Goal: Use online tool/utility: Utilize a website feature to perform a specific function

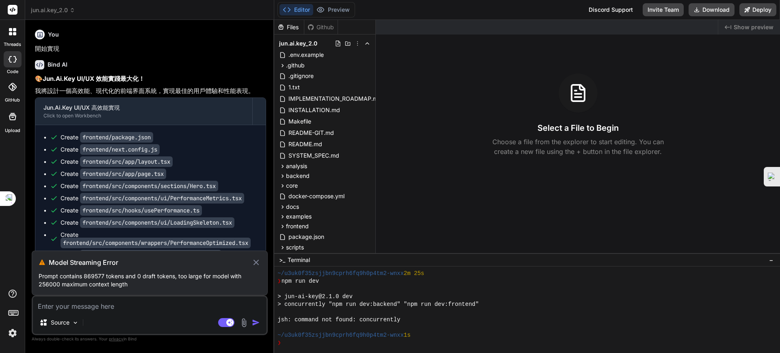
scroll to position [108, 0]
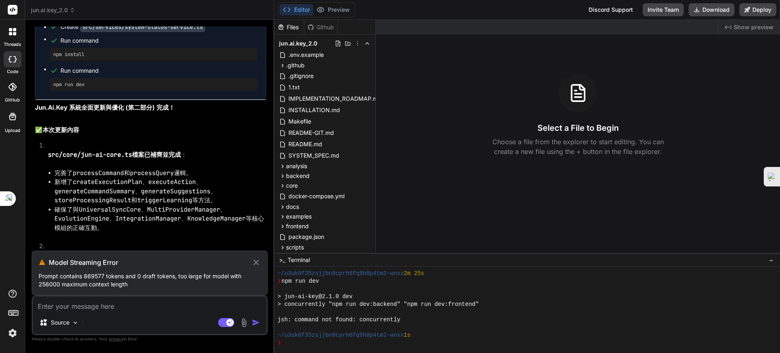
click at [256, 258] on icon at bounding box center [256, 263] width 9 height 10
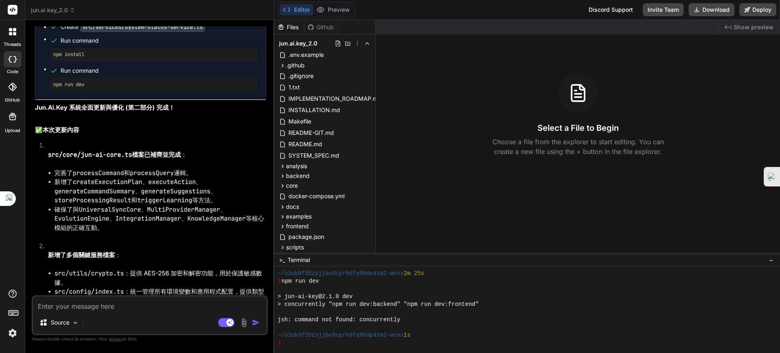
click at [139, 314] on div "Source Agent Mode. When this toggle is activated, AI automatically makes decisi…" at bounding box center [150, 315] width 236 height 40
click at [95, 323] on div "Source" at bounding box center [150, 324] width 234 height 20
click at [88, 324] on div at bounding box center [87, 323] width 7 height 8
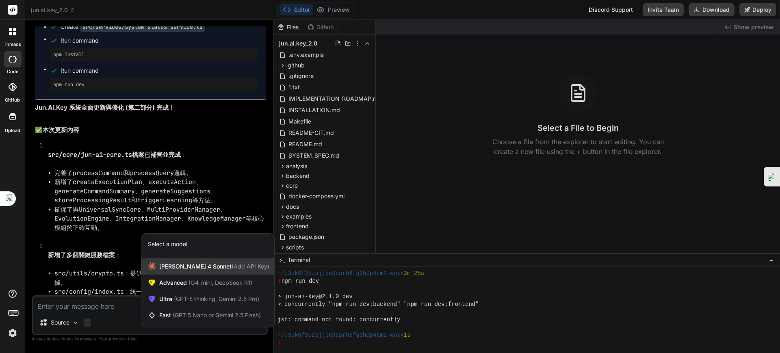
click at [179, 266] on span "[PERSON_NAME] 4 Sonnet (Add API Key)" at bounding box center [214, 266] width 110 height 8
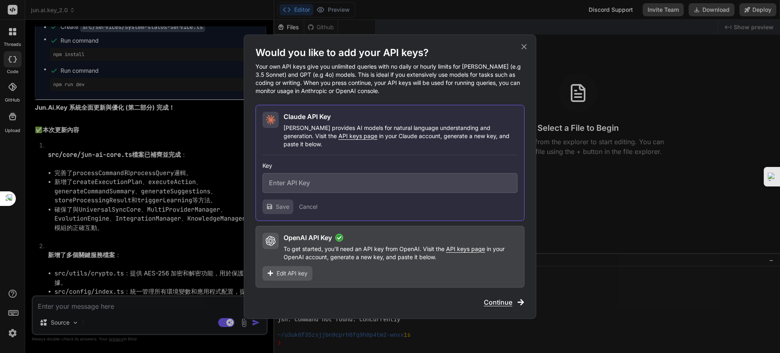
click at [282, 242] on div "OpenAI API Key To get started, you'll need an API key from OpenAI. Visit the AP…" at bounding box center [389, 247] width 255 height 28
click at [273, 239] on icon at bounding box center [271, 241] width 10 height 10
click at [281, 269] on span "Edit API key" at bounding box center [292, 273] width 31 height 8
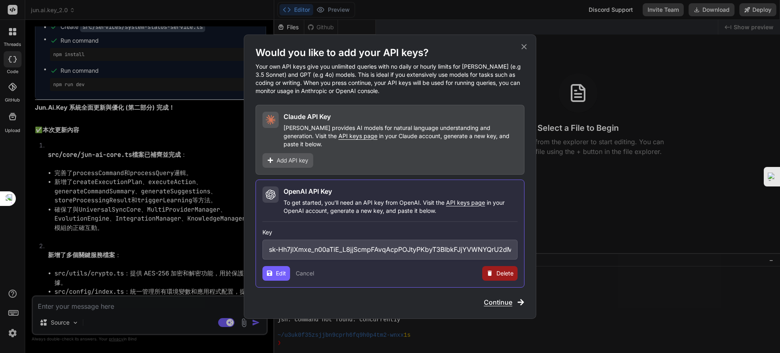
click at [281, 271] on span "Edit" at bounding box center [281, 273] width 10 height 8
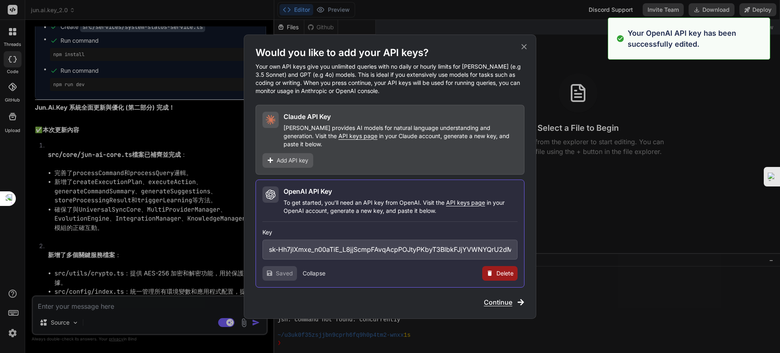
click at [488, 297] on span "Continue" at bounding box center [498, 302] width 28 height 10
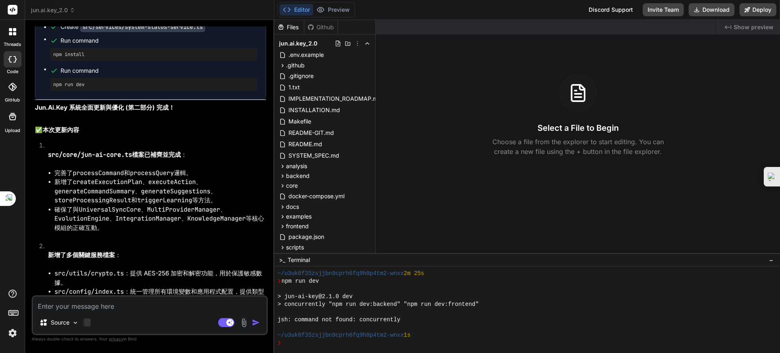
click at [91, 321] on div at bounding box center [87, 323] width 7 height 8
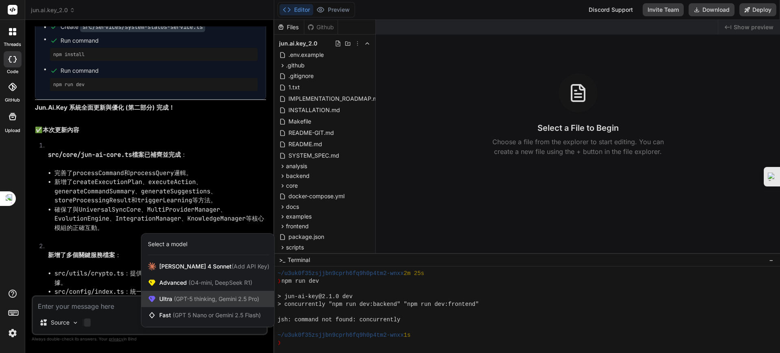
click at [171, 302] on span "Ultra (GPT-5 thinking, Gemini 2.5 Pro)" at bounding box center [209, 299] width 100 height 8
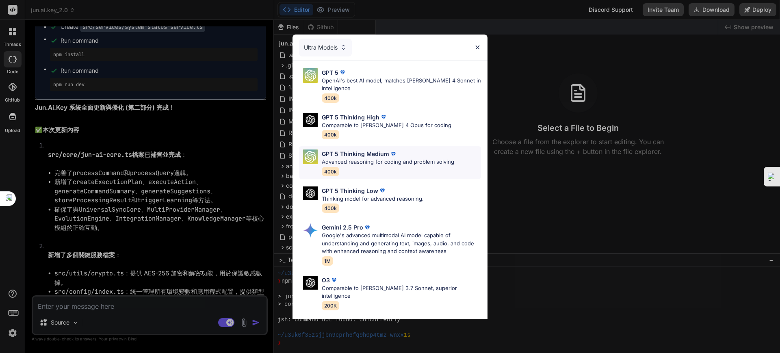
click at [349, 154] on p "GPT 5 Thinking Medium" at bounding box center [355, 154] width 67 height 9
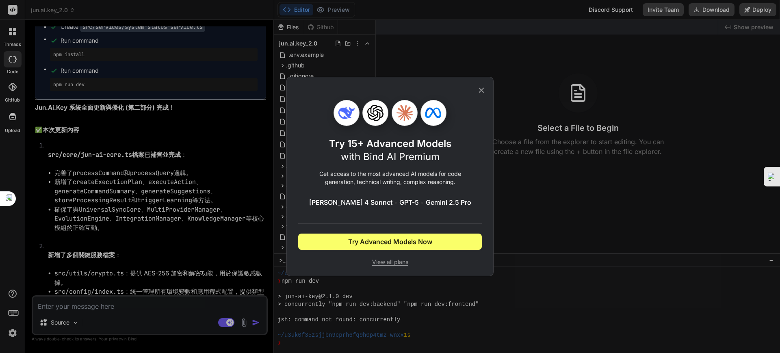
click at [390, 258] on span "View all plans" at bounding box center [390, 262] width 184 height 8
click at [80, 322] on div "Try 15+ Advanced Models with Bind AI Premium Get access to the most advanced AI…" at bounding box center [390, 176] width 780 height 353
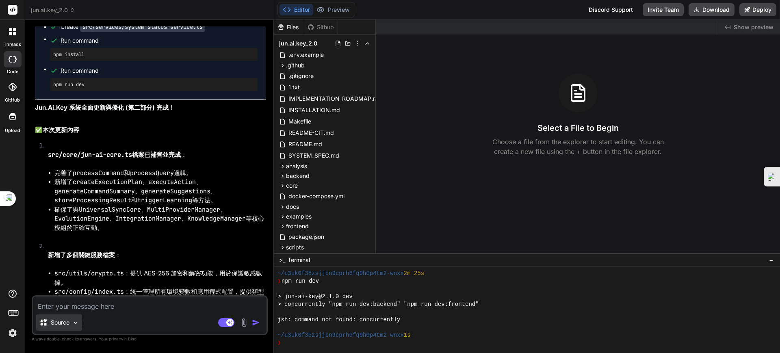
click at [82, 320] on div "Source" at bounding box center [59, 322] width 46 height 16
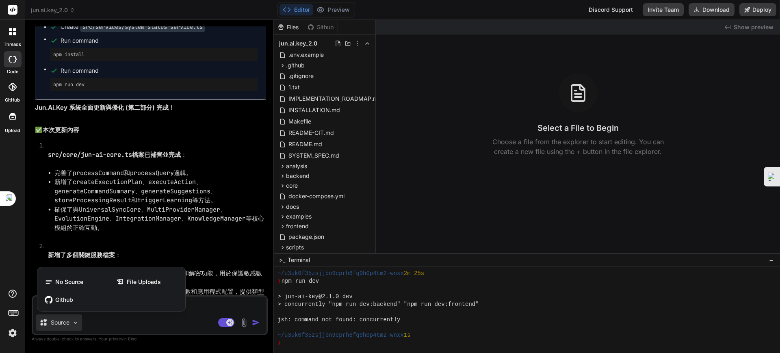
click at [87, 323] on div at bounding box center [390, 176] width 780 height 353
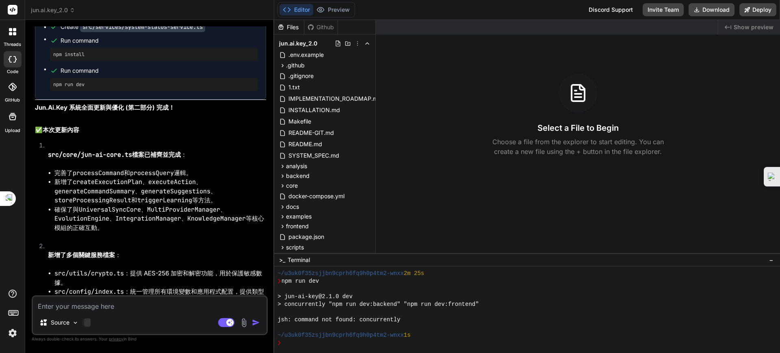
click at [86, 325] on div at bounding box center [87, 323] width 7 height 8
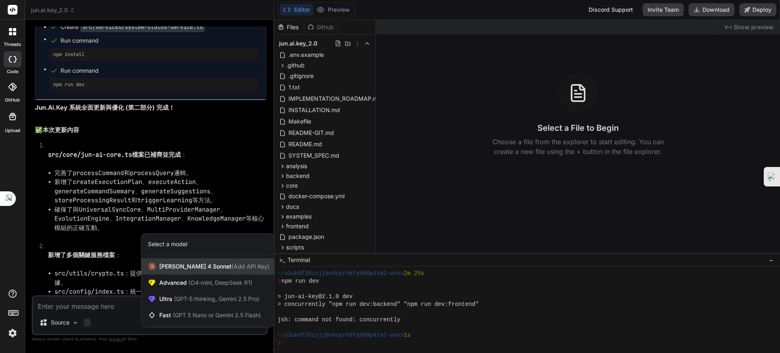
click at [162, 268] on span "[PERSON_NAME] 4 Sonnet (Add API Key)" at bounding box center [214, 266] width 110 height 8
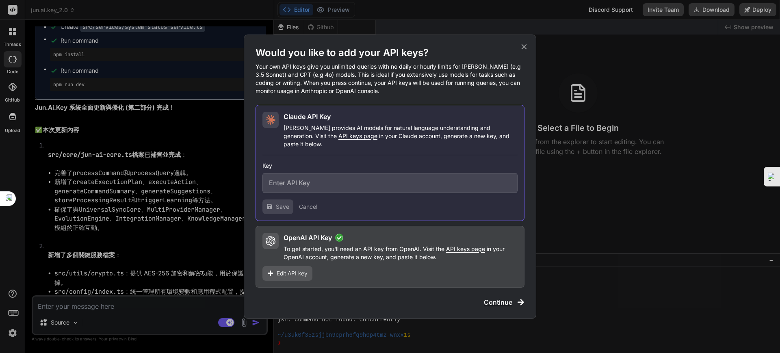
click at [286, 179] on input "text" at bounding box center [389, 183] width 255 height 20
click at [503, 297] on span "Continue" at bounding box center [498, 302] width 28 height 10
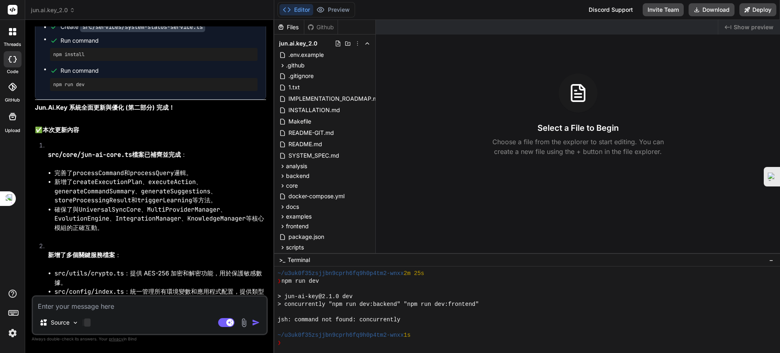
click at [89, 321] on div at bounding box center [87, 323] width 7 height 8
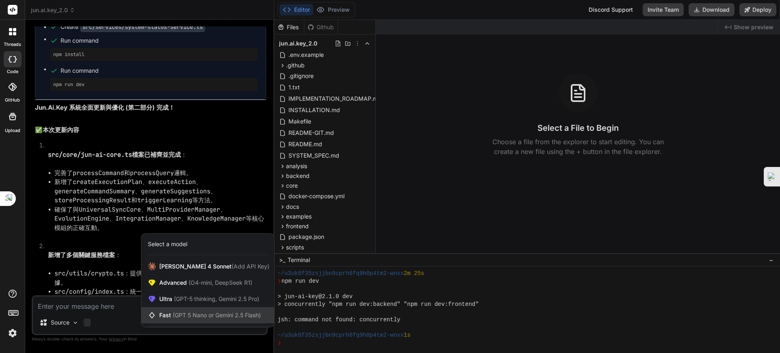
click at [170, 315] on span "Fast (GPT 5 Nano or Gemini 2.5 Flash)" at bounding box center [210, 315] width 102 height 8
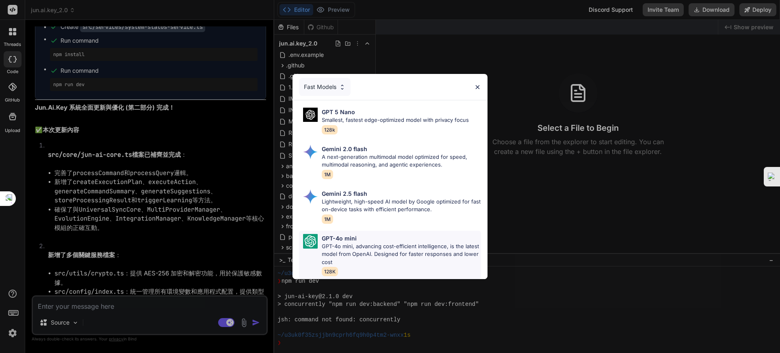
click at [345, 243] on p "GPT-4o mini, advancing cost-efficient intelligence, is the latest model from Op…" at bounding box center [401, 255] width 159 height 24
type textarea "x"
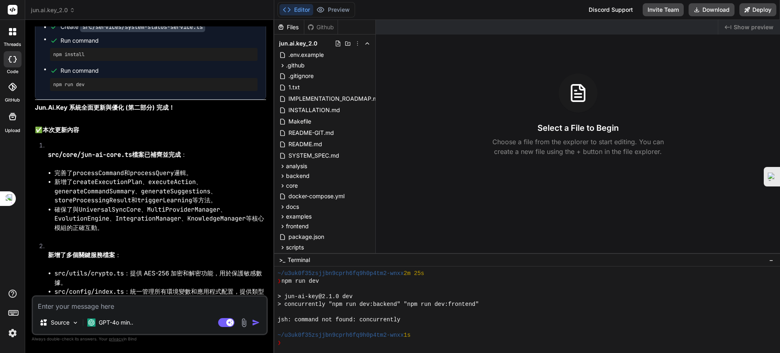
click at [98, 306] on textarea at bounding box center [150, 304] width 234 height 15
drag, startPoint x: 100, startPoint y: 306, endPoint x: 87, endPoint y: 304, distance: 12.8
click at [87, 304] on textarea at bounding box center [150, 304] width 234 height 15
type textarea "n"
type textarea "x"
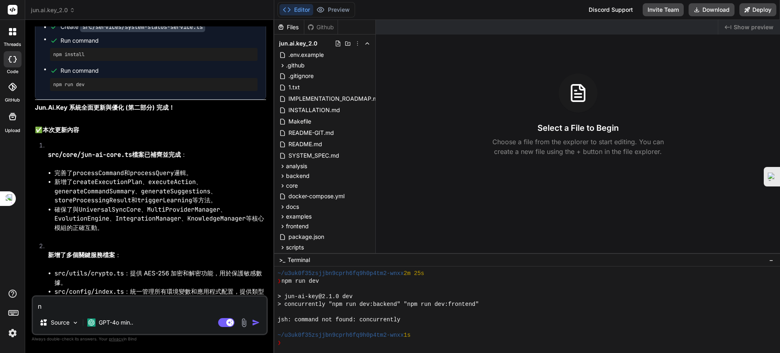
type textarea "nj"
type textarea "x"
type textarea "n"
type textarea "x"
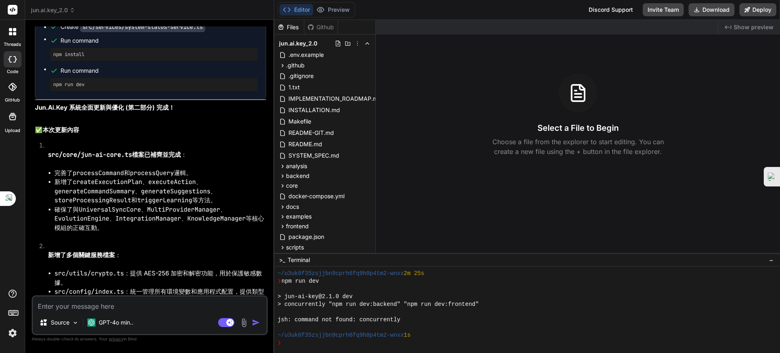
type textarea "ㄐ"
type textarea "x"
type textarea "ㄐㄧ"
type textarea "x"
type textarea "季"
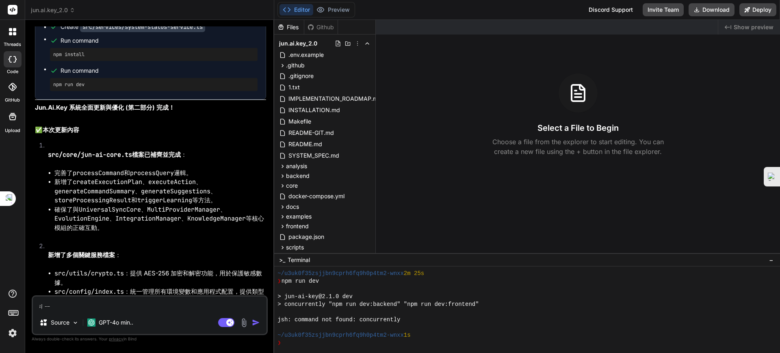
type textarea "x"
type textarea "季ㄒ"
type textarea "x"
type textarea "季ㄒㄩ"
type textarea "x"
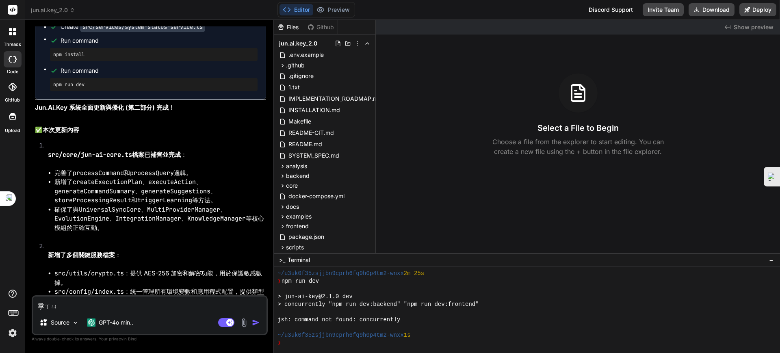
type textarea "繼續"
type textarea "x"
type textarea "繼續ㄕ"
type textarea "x"
type textarea "繼續使"
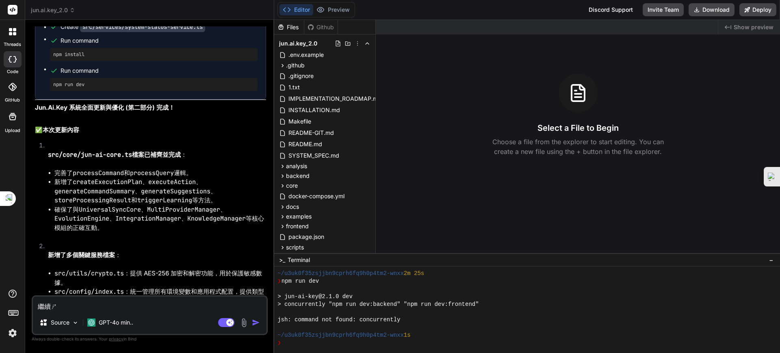
type textarea "x"
type textarea "繼續使ㄩ"
type textarea "x"
type textarea "繼續使ㄩㄡ"
type textarea "x"
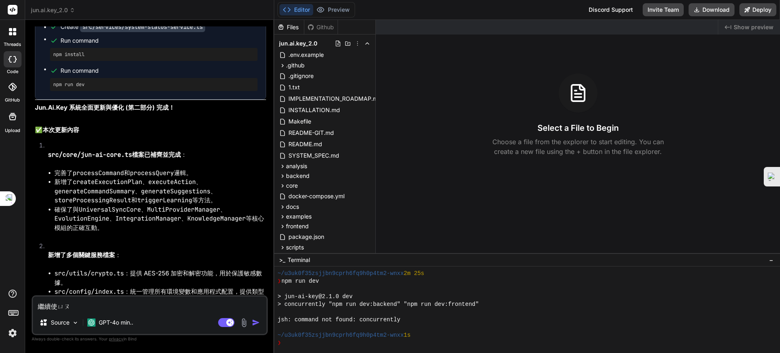
type textarea "繼續使ㄩㄡˋ"
type textarea "x"
type textarea "繼續使ㄩ"
type textarea "x"
type textarea "繼續使ㄙㄩ"
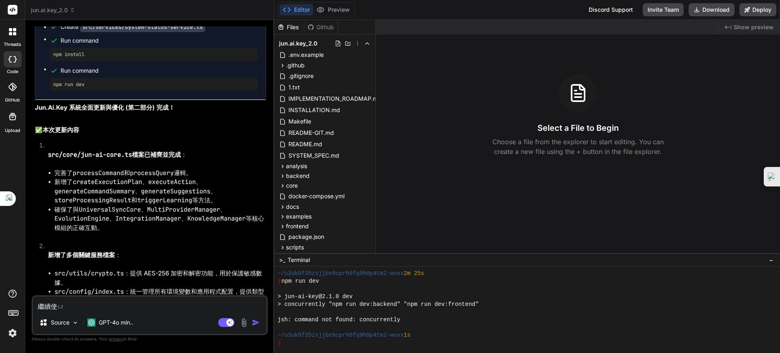
type textarea "x"
type textarea "繼續使ㄙㄩㄥ"
type textarea "x"
type textarea "繼續使ㄓㄩㄥ"
type textarea "x"
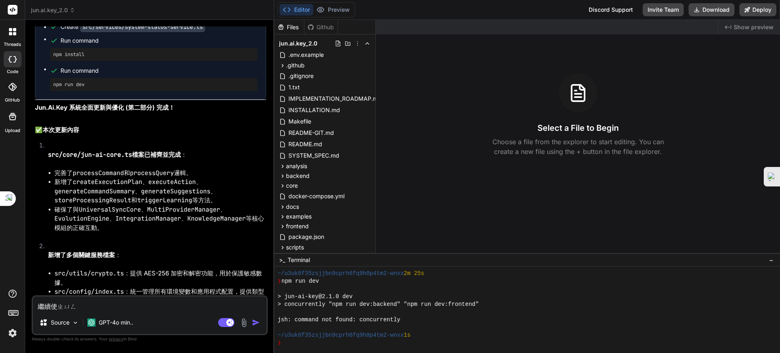
type textarea "繼續使ㄓㄩㄥˋ"
type textarea "x"
type textarea "繼續使ㄓㄩ"
type textarea "x"
type textarea "繼續使ㄓ"
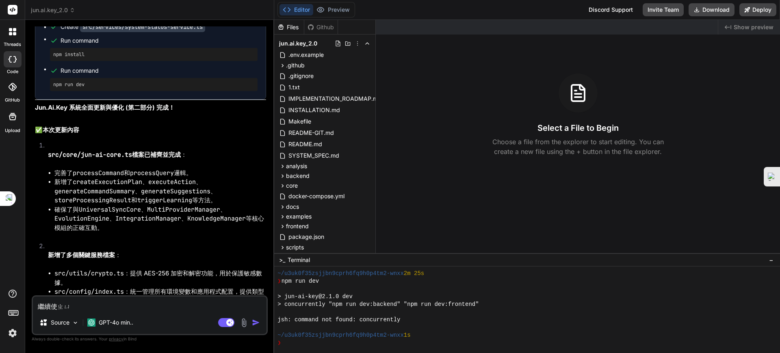
type textarea "x"
type textarea "繼續使ㄓㄩ"
type textarea "x"
type textarea "繼續使ㄓㄩㄥ"
type textarea "x"
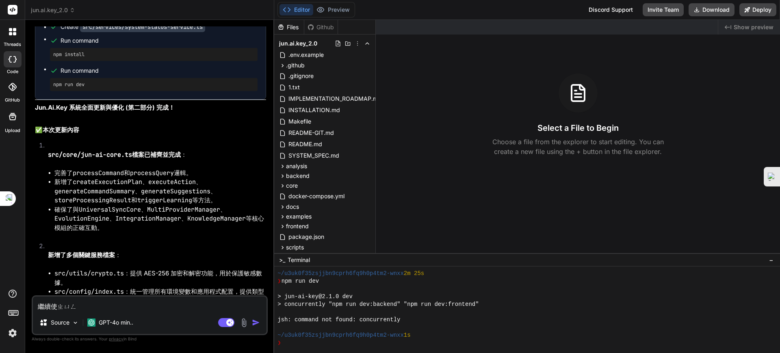
type textarea "繼續使ㄓㄩㄥˋ"
type textarea "x"
type textarea "繼續使ㄓㄩ"
type textarea "x"
type textarea "繼續使ㄓ"
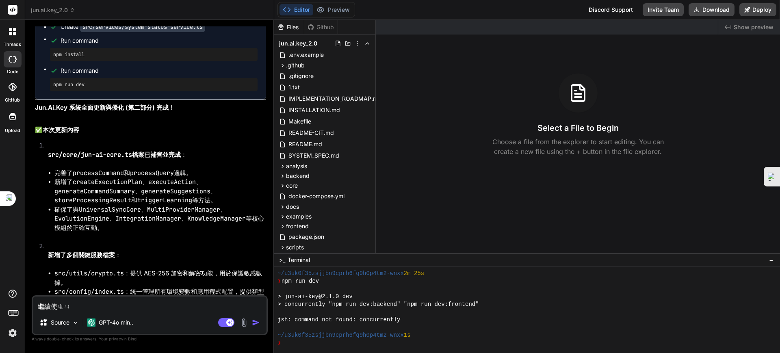
type textarea "x"
type textarea "繼續使"
type textarea "x"
type textarea "繼續更ㄒㄧ"
type textarea "x"
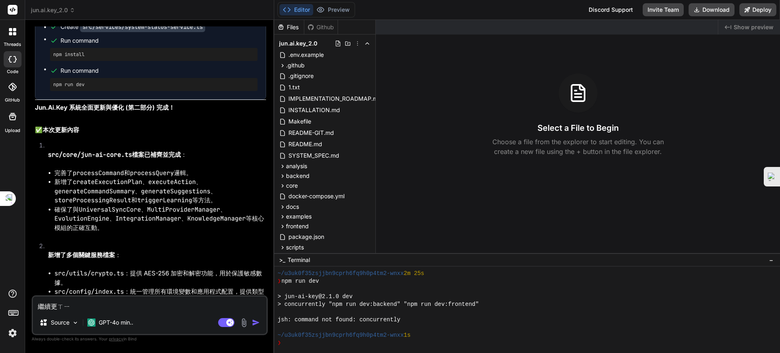
type textarea "繼續更ㄒㄧㄣ"
type textarea "x"
type textarea "繼續更新"
type textarea "x"
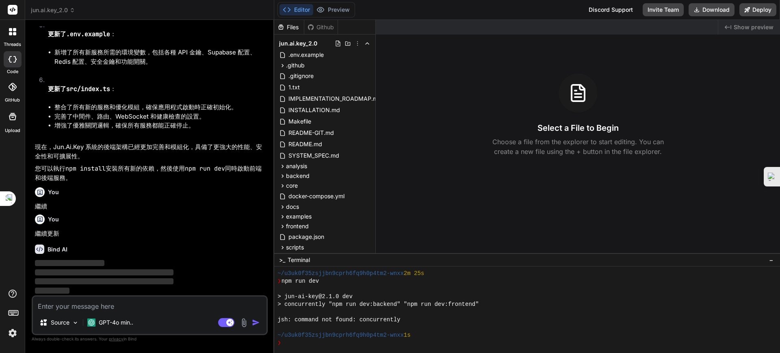
scroll to position [6116, 0]
type textarea "x"
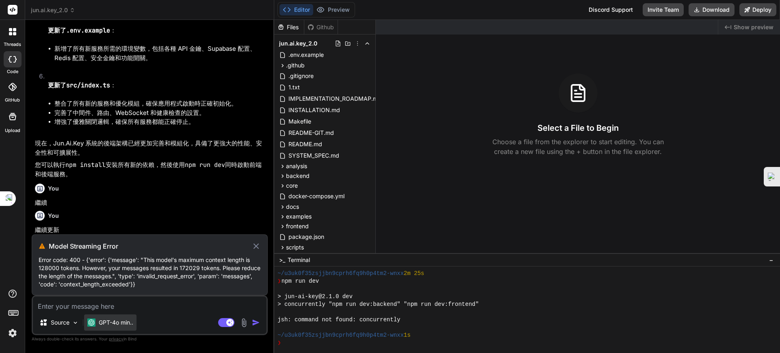
scroll to position [6120, 0]
click at [79, 308] on textarea at bounding box center [150, 304] width 234 height 15
drag, startPoint x: 151, startPoint y: 286, endPoint x: 114, endPoint y: 226, distance: 69.7
click at [114, 226] on p "繼續更新" at bounding box center [150, 230] width 231 height 9
click at [115, 313] on div "Source GPT-4o min.. Agent Mode. When this toggle is activated, AI automatically…" at bounding box center [150, 315] width 236 height 40
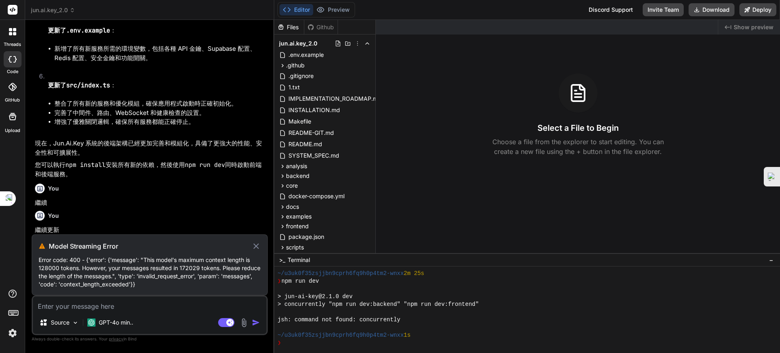
click at [117, 306] on textarea at bounding box center [150, 304] width 234 height 15
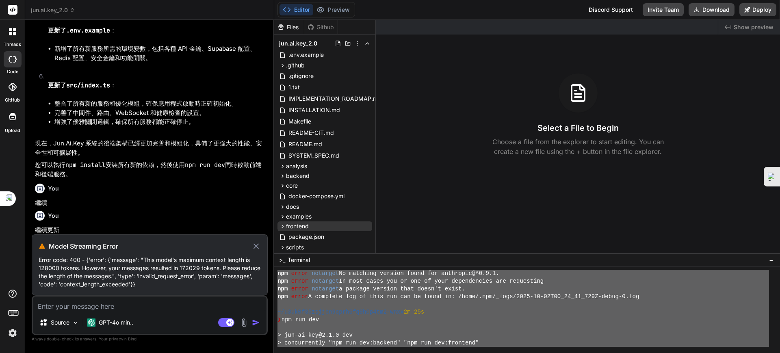
scroll to position [0, 0]
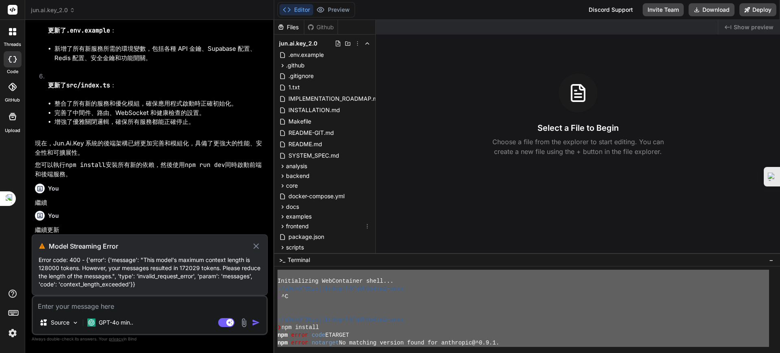
drag, startPoint x: 416, startPoint y: 336, endPoint x: 303, endPoint y: 262, distance: 134.9
click at [283, 228] on div "Files Github jun.ai.key_2.0 .env.example .github workflows ci.yml deploy.yml .g…" at bounding box center [527, 186] width 506 height 333
type textarea "Initializing WebContainer shell... ~/u3uk0f35zsjjbn9cprh6fq9h0p4tm2-wnxx ❯ ^C ~…"
click at [102, 308] on textarea at bounding box center [150, 304] width 234 height 15
paste textarea "Initializing WebContainer shell... ~/u3uk0f35zsjjbn9cprh6fq9h0p4tm2-wnxx ❯ ^C ~…"
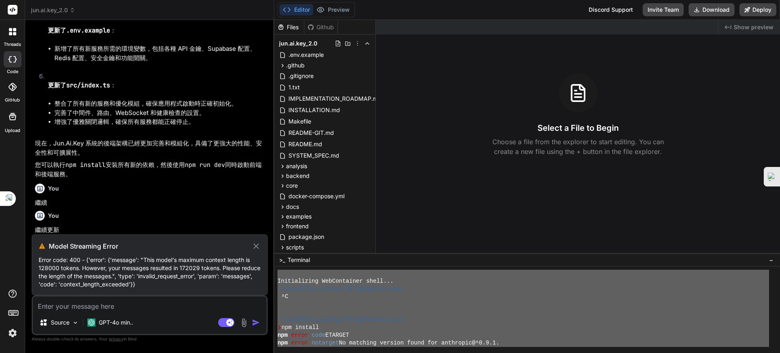
type textarea "Initializing WebContainer shell... ~/u3uk0f35zsjjbn9cprh6fq9h0p4tm2-wnxx ❯ ^C ~…"
type textarea "x"
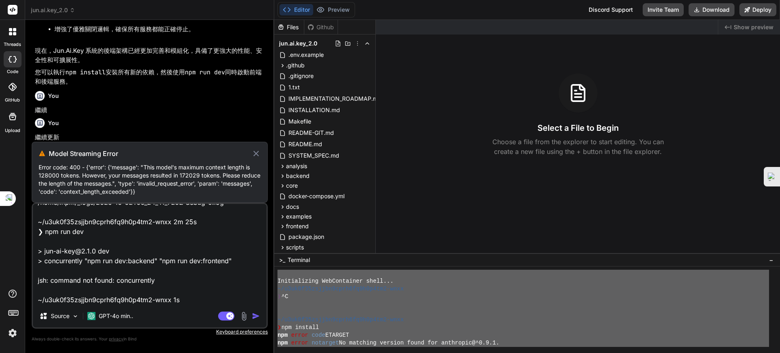
type textarea "Initializing WebContainer shell... ~/u3uk0f35zsjjbn9cprh6fq9h0p4tm2-wnxx ❯ ^C ~…"
click at [259, 154] on icon at bounding box center [256, 154] width 9 height 10
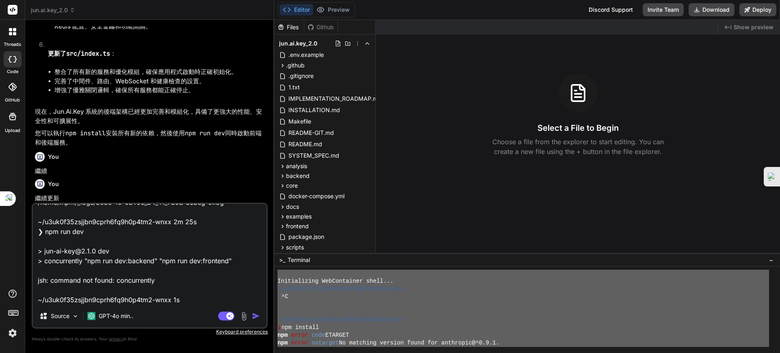
click at [252, 315] on img "button" at bounding box center [256, 316] width 8 height 8
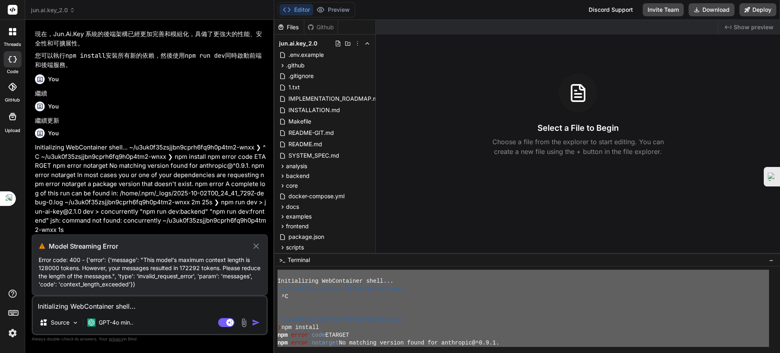
scroll to position [108, 0]
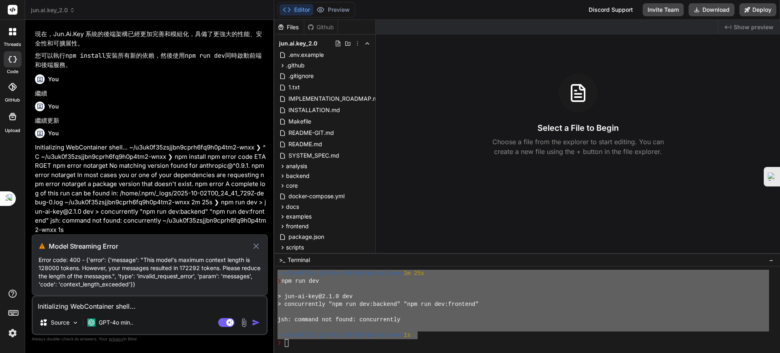
click at [259, 243] on icon at bounding box center [256, 246] width 9 height 10
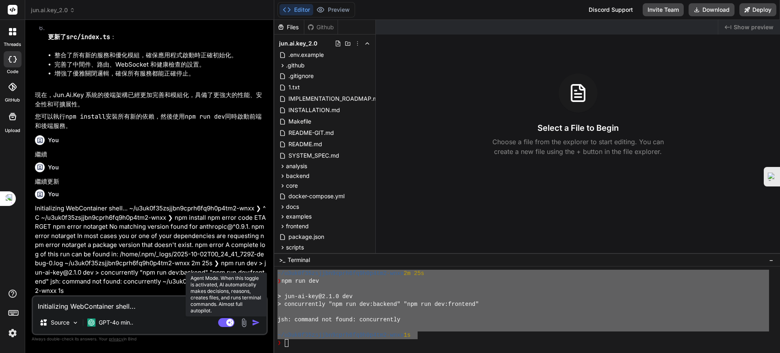
click at [223, 321] on rect at bounding box center [226, 322] width 16 height 9
type textarea "x"
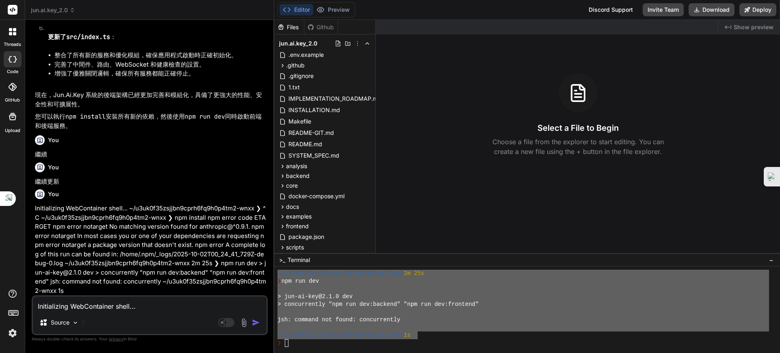
click at [113, 306] on textarea "Initializing WebContainer shell... ~/u3uk0f35zsjjbn9cprh6fq9h0p4tm2-wnxx ❯ ^C ~…" at bounding box center [150, 304] width 234 height 15
type textarea "j"
type textarea "x"
type textarea "ㄍ"
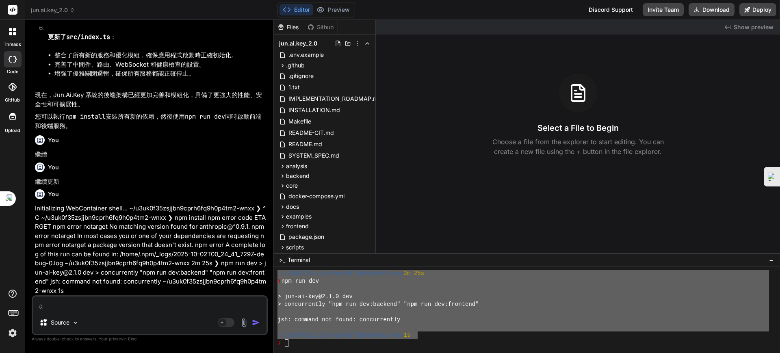
type textarea "x"
type textarea "ㄍㄥ"
type textarea "x"
type textarea "更"
type textarea "x"
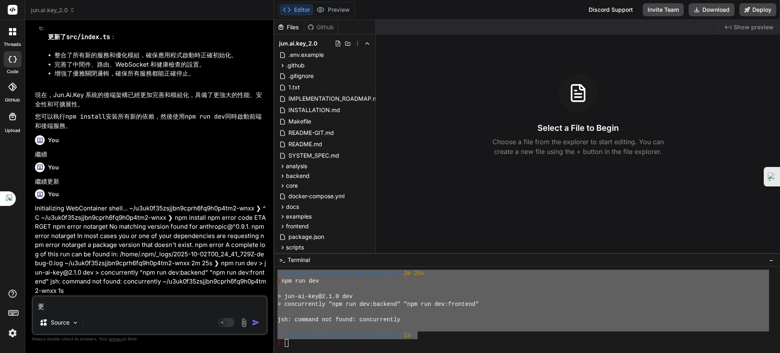
type textarea "更ㄒ"
type textarea "x"
type textarea "更ㄖㄧ"
type textarea "x"
type textarea "更ㄖㄧㄣ"
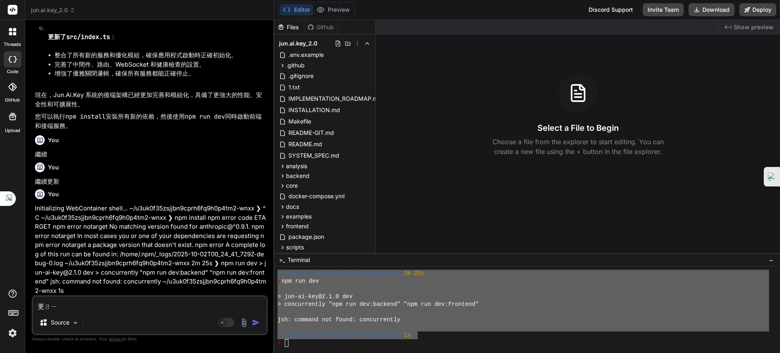
type textarea "x"
type textarea "更ㄖㄧㄣˉ"
type textarea "x"
type textarea "更ㄉㄧㄣ"
type textarea "x"
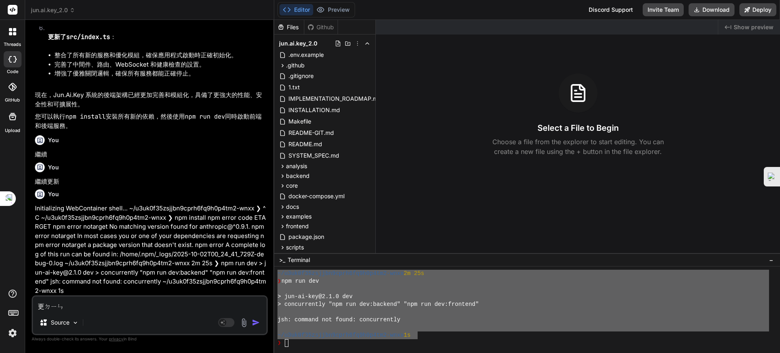
type textarea "更ㄉㄧ"
type textarea "x"
type textarea "更ㄉ"
type textarea "x"
type textarea "更ㄒ"
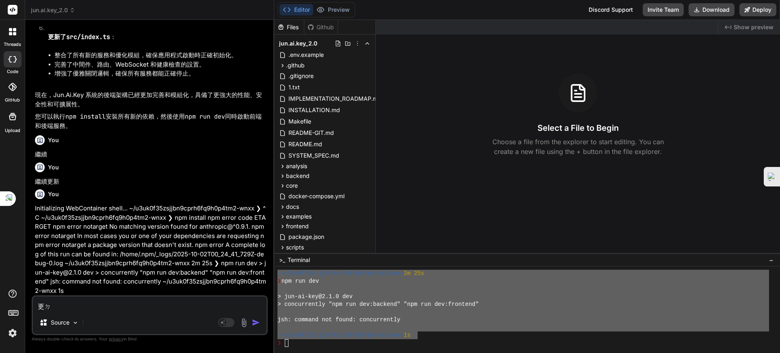
type textarea "x"
type textarea "更ㄒㄧ"
type textarea "x"
type textarea "更ㄒㄧㄣ"
type textarea "x"
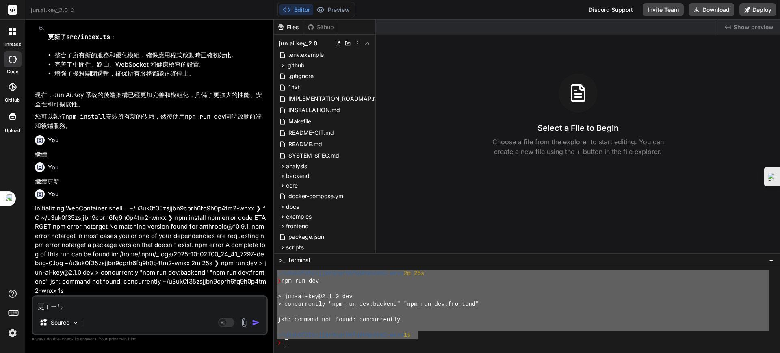
type textarea "更新"
type textarea "x"
type textarea "更新ㄨ"
type textarea "x"
type textarea "更新ㄨㄣ"
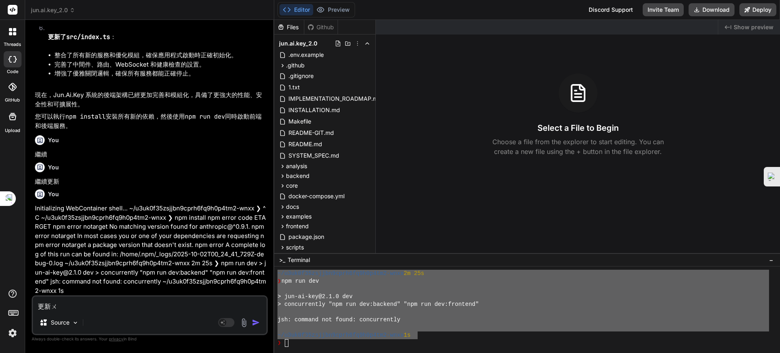
type textarea "x"
type textarea "更新聞"
type textarea "x"
type textarea "更新聞ㄉ"
type textarea "x"
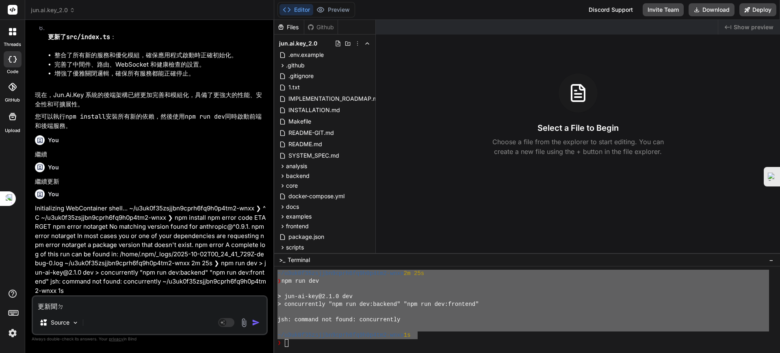
type textarea "更新聞ㄉㄤ"
type textarea "x"
type textarea "更新聞ㄉㄠ"
type textarea "x"
type textarea "更[GEOGRAPHIC_DATA]"
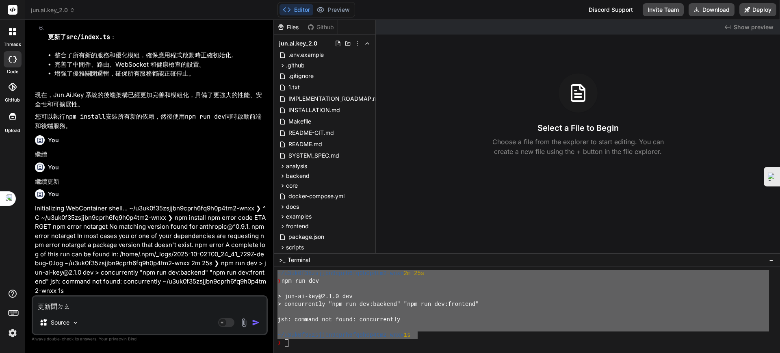
type textarea "x"
type textarea "更新聞"
type textarea "x"
type textarea "更新"
type textarea "x"
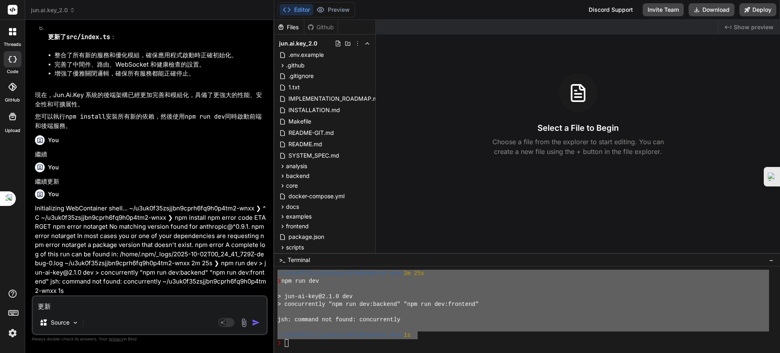
type textarea "更新ㄨ"
type textarea "x"
type textarea "更新ㄨㄣ"
type textarea "x"
type textarea "更新聞"
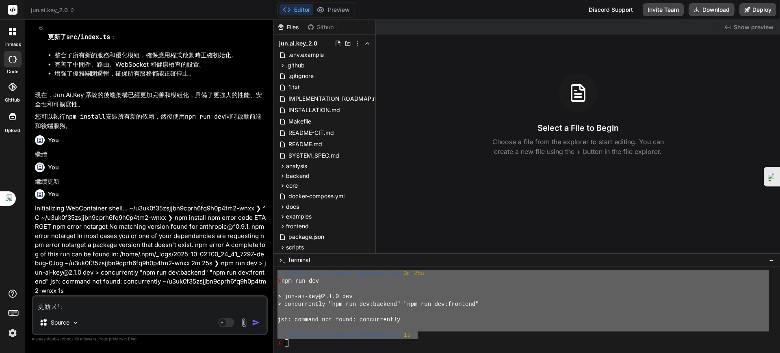
type textarea "x"
type textarea "更新聞ㄉ"
type textarea "x"
type textarea "更新聞ㄉㄤ"
type textarea "x"
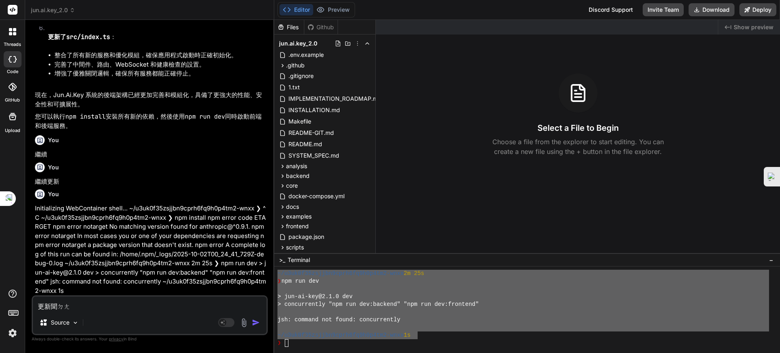
type textarea "更新聞黨"
type textarea "x"
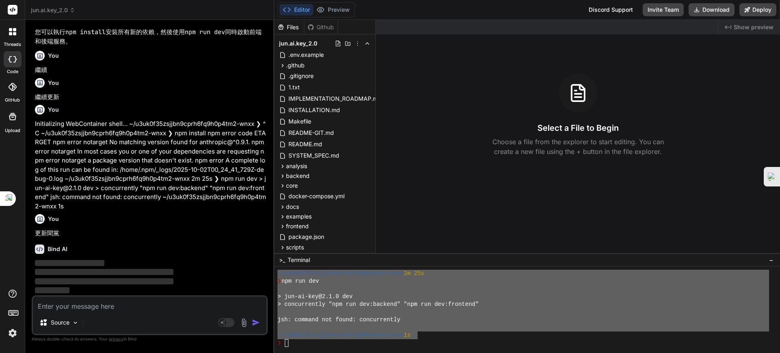
scroll to position [6253, 0]
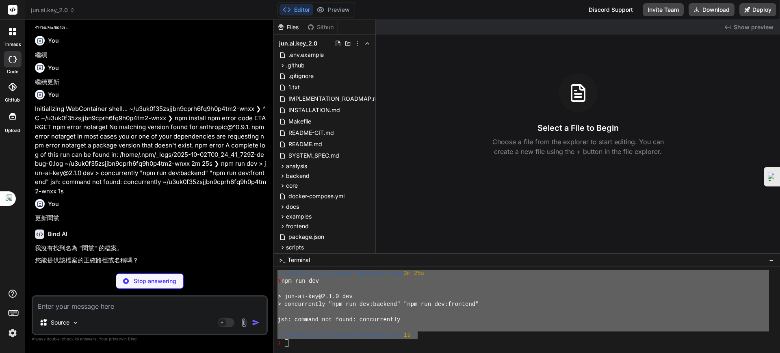
type textarea "x"
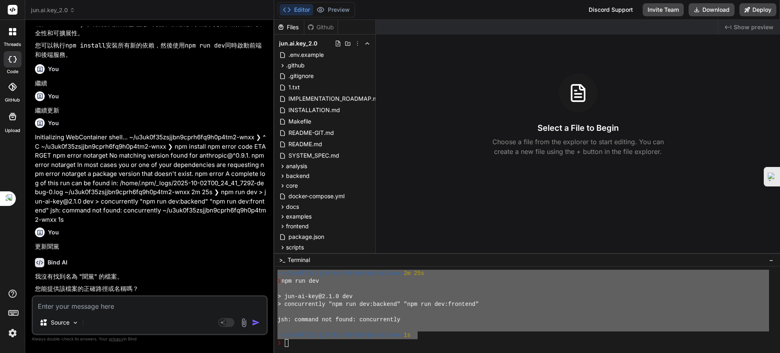
scroll to position [6239, 0]
click at [80, 306] on textarea at bounding box center [150, 304] width 234 height 15
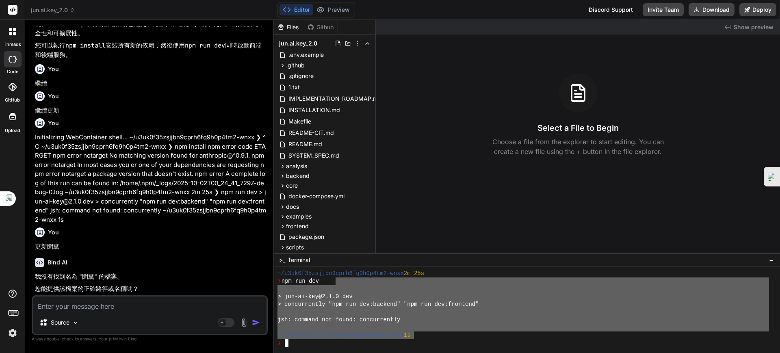
scroll to position [0, 0]
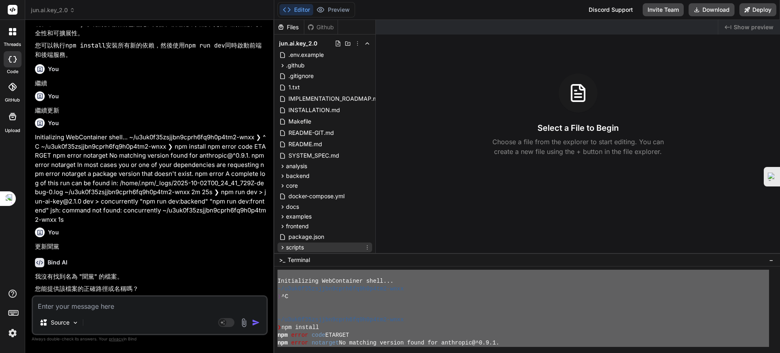
drag, startPoint x: 395, startPoint y: 330, endPoint x: 288, endPoint y: 251, distance: 133.1
click at [288, 251] on div "Files Github jun.ai.key_2.0 .env.example .github workflows ci.yml deploy.yml .g…" at bounding box center [527, 186] width 506 height 333
type textarea "Initializing WebContainer shell... ~/u3uk0f35zsjjbn9cprh6fq9h0p4tm2-wnxx ❯ ^C ~…"
click at [89, 305] on textarea at bounding box center [150, 304] width 234 height 15
paste textarea "Initializing WebContainer shell... ~/u3uk0f35zsjjbn9cprh6fq9h0p4tm2-wnxx ❯ ^C ~…"
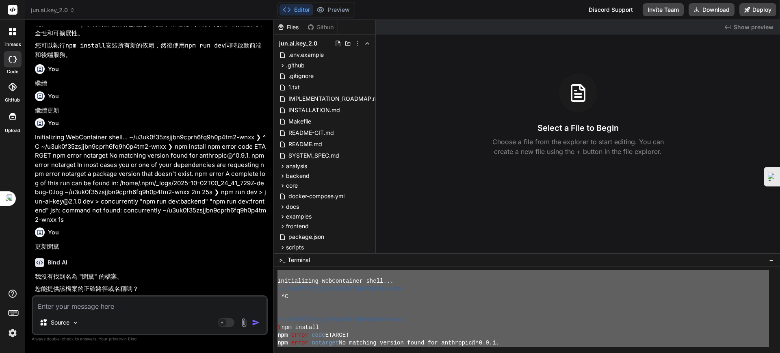
type textarea "Initializing WebContainer shell... ~/u3uk0f35zsjjbn9cprh6fq9h0p4tm2-wnxx ❯ ^C ~…"
type textarea "x"
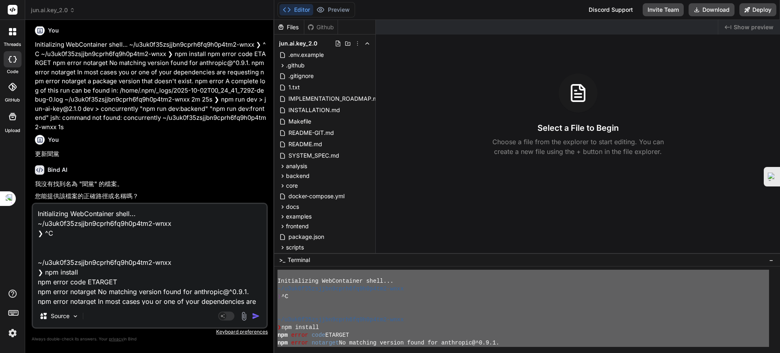
scroll to position [6253, 0]
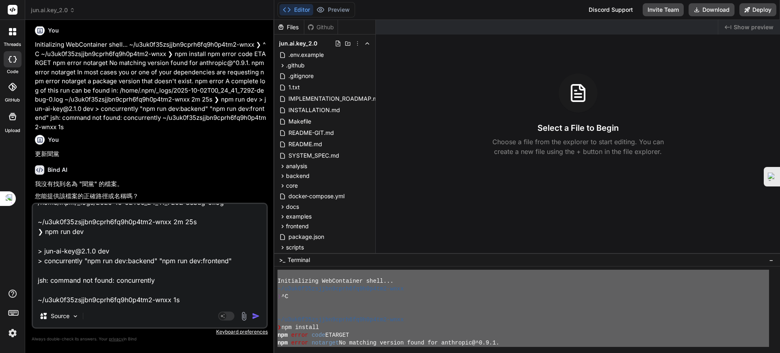
type textarea "Initializing WebContainer shell... ~/u3uk0f35zsjjbn9cprh6fq9h0p4tm2-wnxx ❯ ^C ~…"
click at [255, 317] on img "button" at bounding box center [256, 316] width 8 height 8
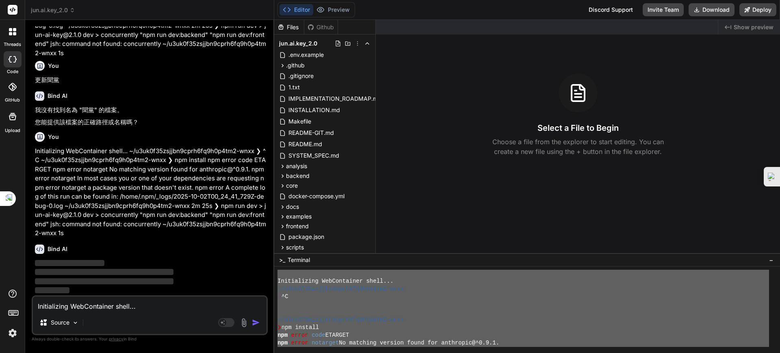
scroll to position [6406, 0]
click at [11, 332] on img at bounding box center [13, 333] width 14 height 14
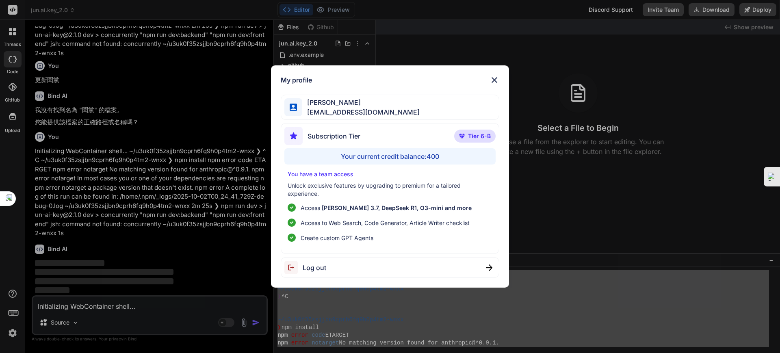
click at [495, 80] on img at bounding box center [495, 80] width 10 height 10
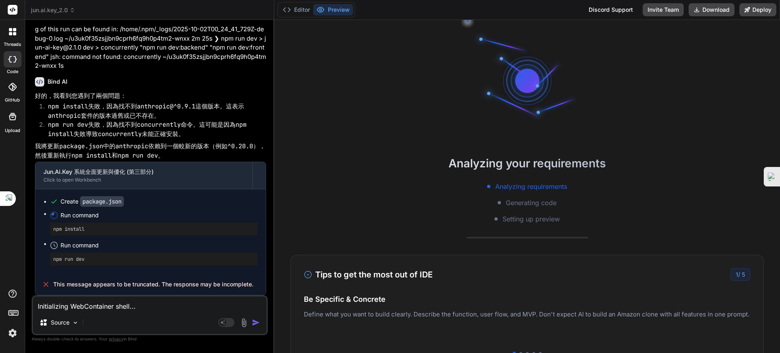
scroll to position [6558, 0]
click at [307, 7] on button "Editor" at bounding box center [297, 9] width 34 height 11
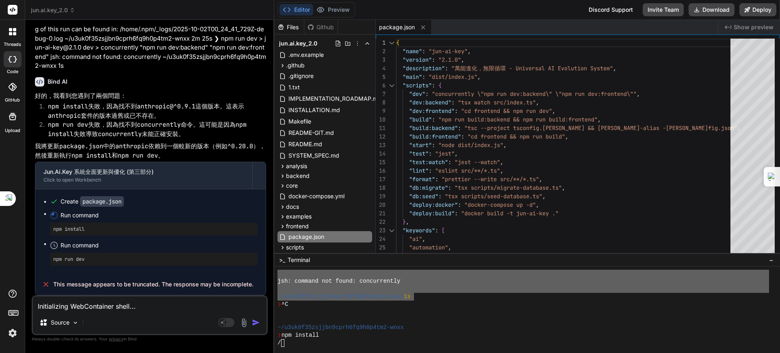
scroll to position [6573, 0]
click at [55, 9] on span "jun.ai.key_2.0" at bounding box center [53, 10] width 44 height 8
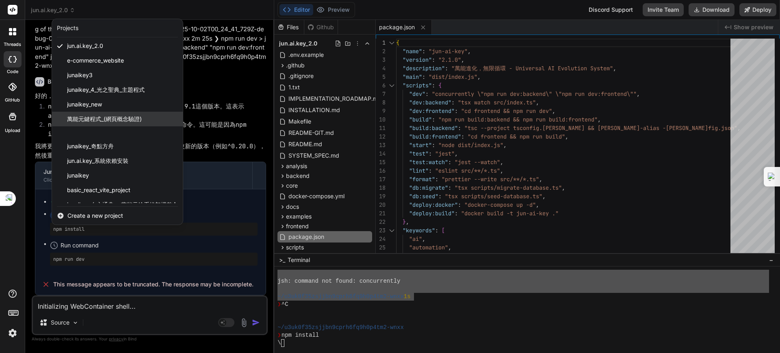
scroll to position [26, 0]
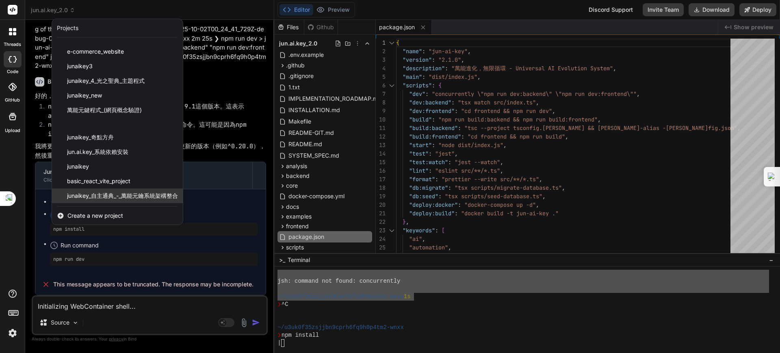
click at [97, 194] on span "junaikey_自主通典_-_萬能元鑰系統架構整合" at bounding box center [122, 196] width 111 height 8
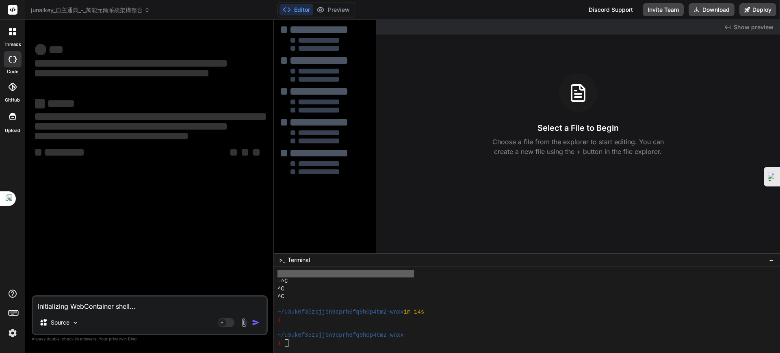
scroll to position [208, 0]
type textarea "x"
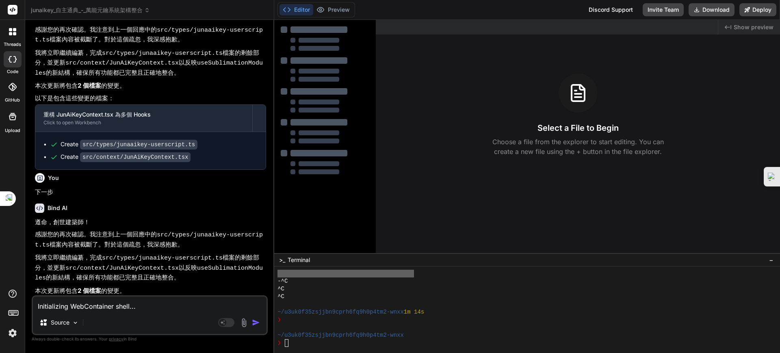
scroll to position [829, 0]
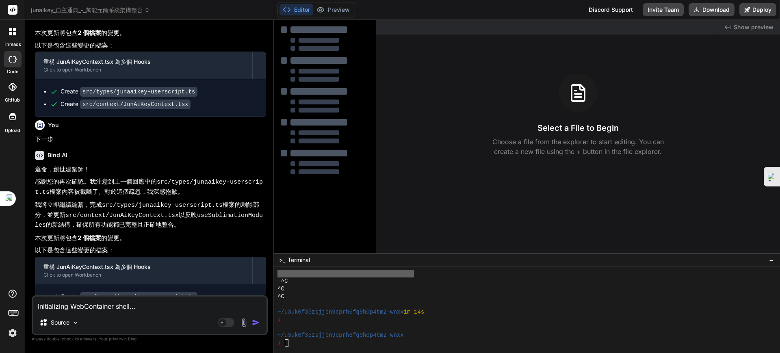
click at [118, 304] on textarea "Initializing WebContainer shell... ~/u3uk0f35zsjjbn9cprh6fq9h0p4tm2-wnxx ❯ ^C ~…" at bounding box center [150, 304] width 234 height 15
type textarea "ㄐ"
type textarea "x"
type textarea "ㄐㄧ"
type textarea "x"
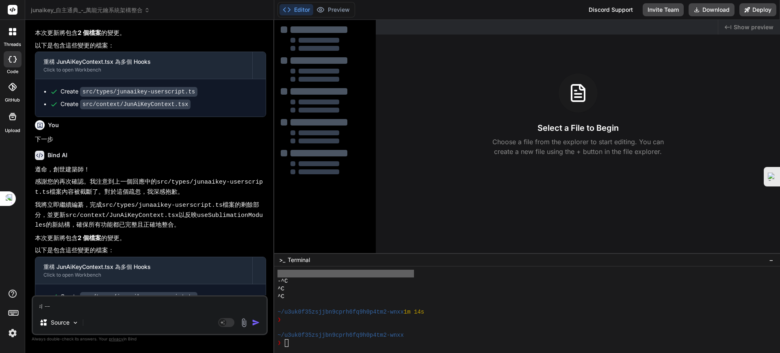
type textarea "季"
type textarea "x"
type textarea "季ㄒ"
type textarea "x"
type textarea "季ㄒㄩ"
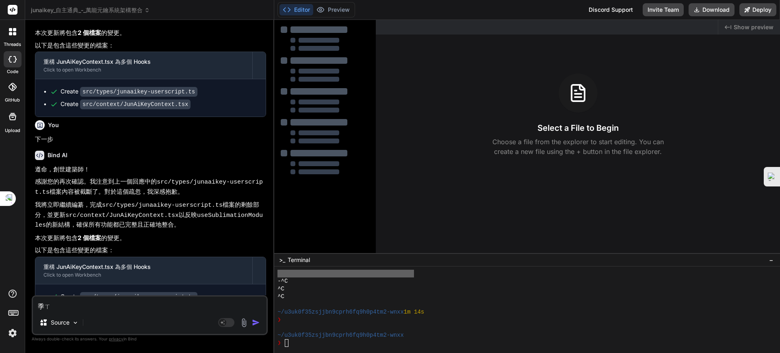
type textarea "x"
type textarea "[PERSON_NAME]"
type textarea "x"
type textarea "季ㄒ"
type textarea "x"
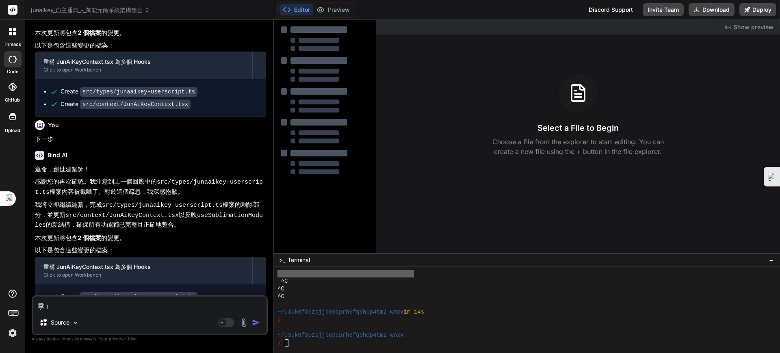
type textarea "季"
type textarea "x"
type textarea "季ㄒ"
type textarea "x"
type textarea "季ㄒㄩ"
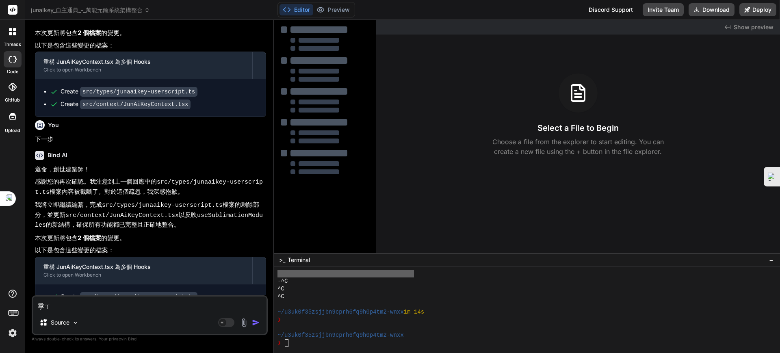
type textarea "x"
type textarea "繼續"
type textarea "x"
type textarea "繼續ㄍ"
type textarea "x"
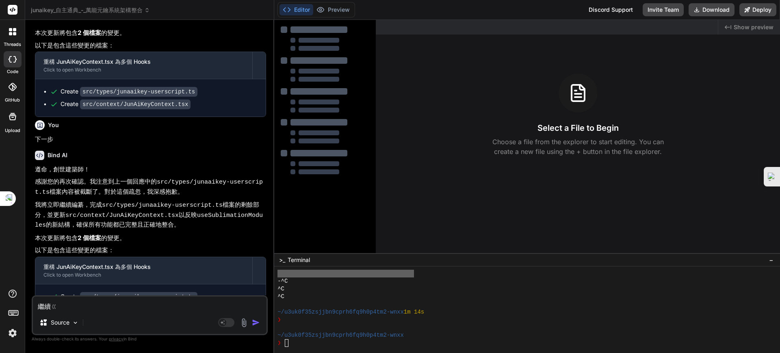
type textarea "繼續ㄍㄥ"
type textarea "x"
type textarea "繼續更"
type textarea "x"
type textarea "繼續更ㄡ"
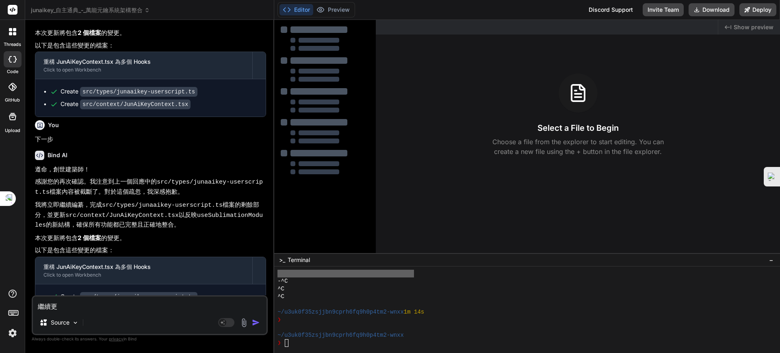
type textarea "x"
type textarea "繼續更ㄒㄡ"
type textarea "x"
type textarea "繼續更ㄒㄧㄡ"
type textarea "x"
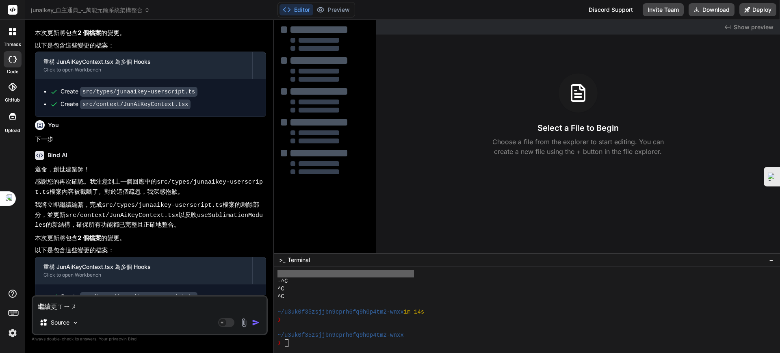
type textarea "繼續更ㄒㄧㄣ"
type textarea "x"
type textarea "繼續更新"
type textarea "x"
type textarea "繼續更新ㄤ"
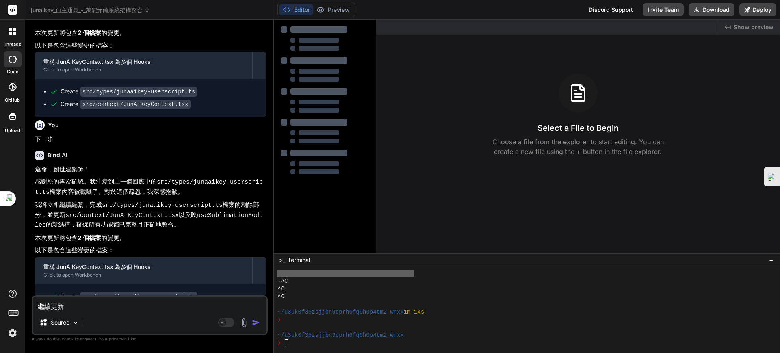
type textarea "x"
type textarea "繼續更新ㄉㄤ"
type textarea "x"
type textarea "繼續更新黨"
type textarea "x"
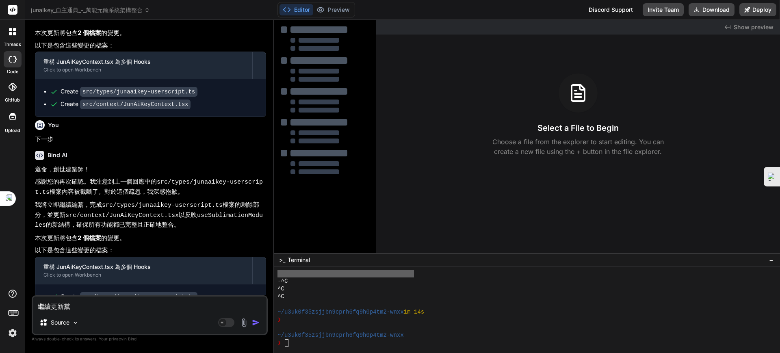
type textarea "繼續更新黨ㄢ"
type textarea "x"
type textarea "繼續更新檔案"
type textarea "x"
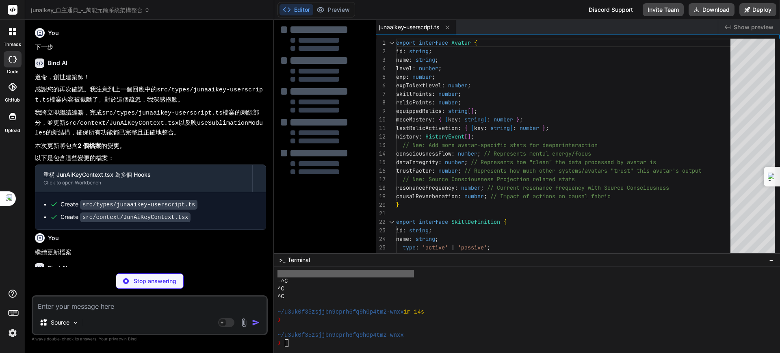
scroll to position [1080, 0]
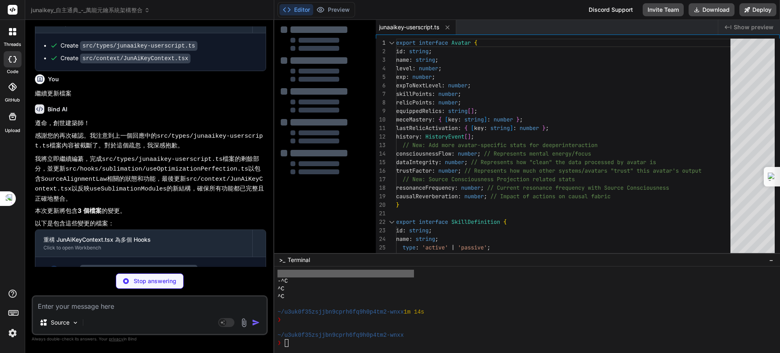
click at [89, 301] on textarea at bounding box center [150, 304] width 234 height 15
type textarea "x"
type textarea "ㄐㄧㄤ"
type textarea "x"
type textarea "將"
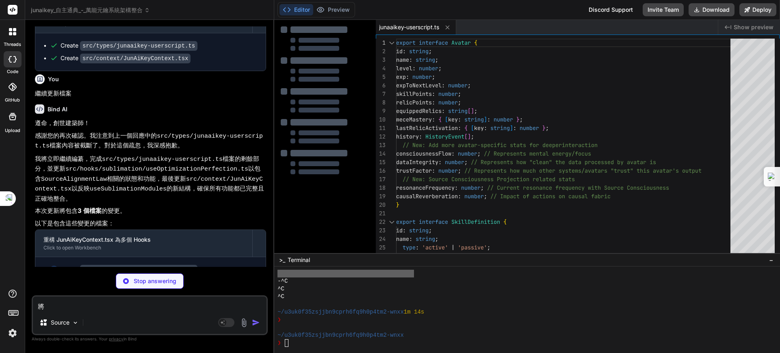
type textarea "x"
type textarea "將ㄖ"
type textarea "x"
type textarea "將ㄙ"
type textarea "x"
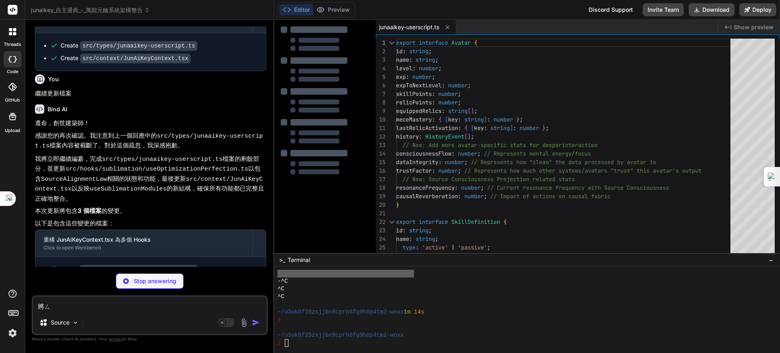
type textarea "將ㄙㄨ"
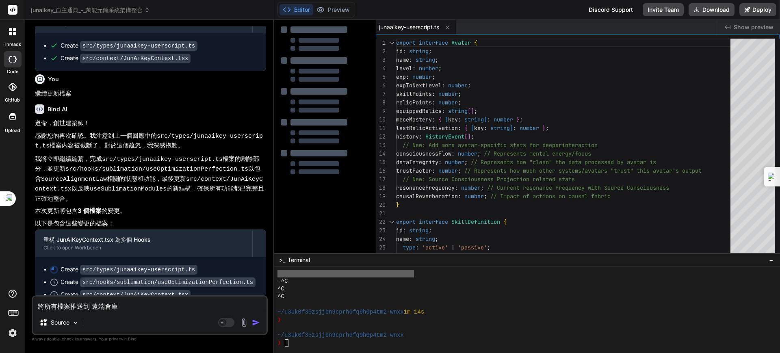
scroll to position [1051, 0]
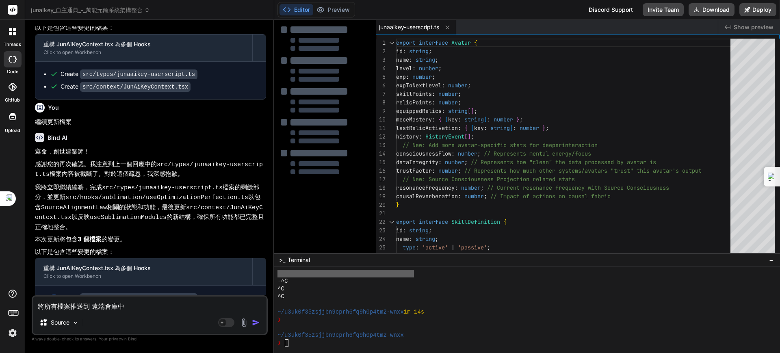
click at [152, 308] on textarea "將所有檔案推送到 遠端倉庫中" at bounding box center [150, 304] width 234 height 15
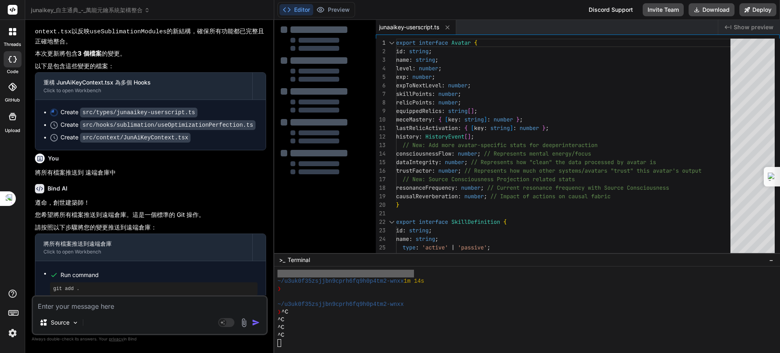
scroll to position [1330, 0]
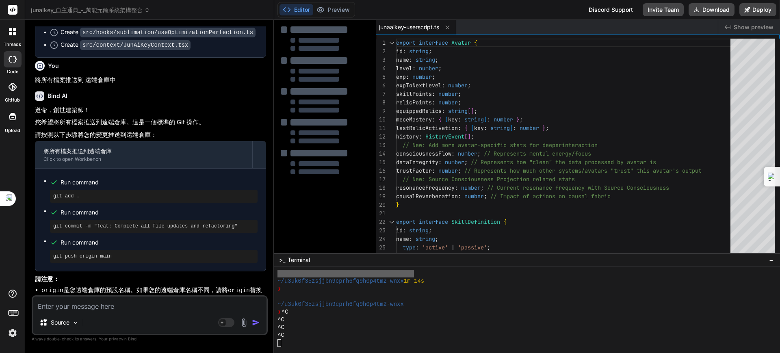
click at [121, 308] on textarea at bounding box center [150, 304] width 234 height 15
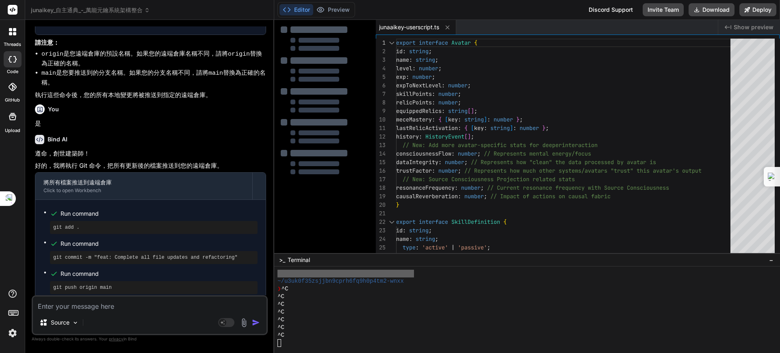
scroll to position [1595, 0]
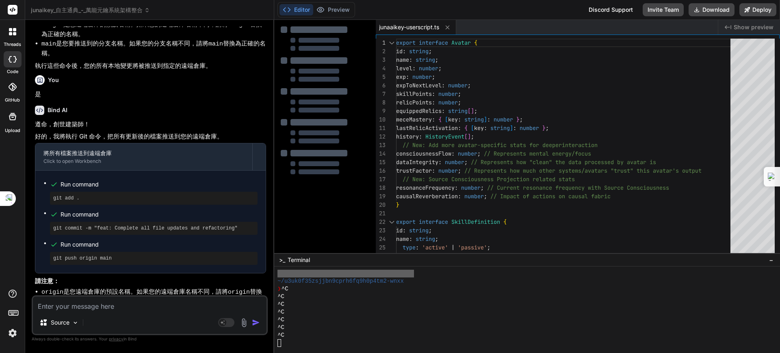
click at [129, 305] on textarea at bounding box center [150, 304] width 234 height 15
click at [93, 311] on div "Source Agent Mode. When this toggle is activated, AI automatically makes decisi…" at bounding box center [150, 315] width 236 height 40
paste textarea "[URL][DOMAIN_NAME]"
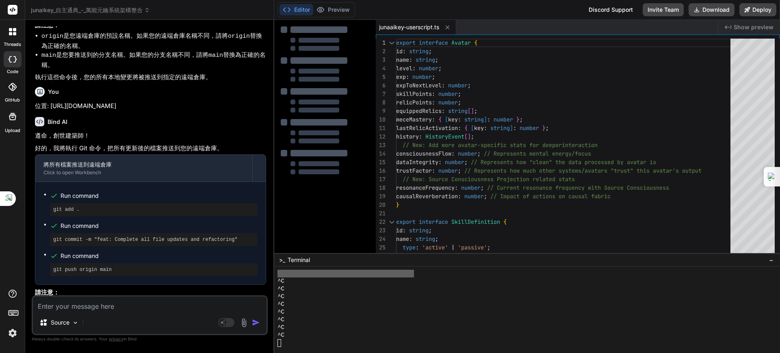
scroll to position [1861, 0]
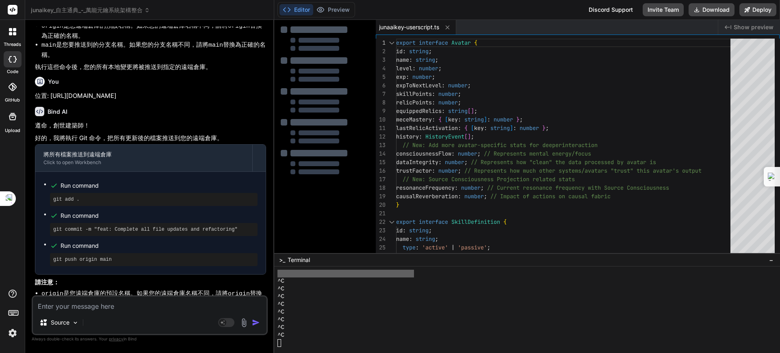
click at [105, 307] on textarea at bounding box center [150, 304] width 234 height 15
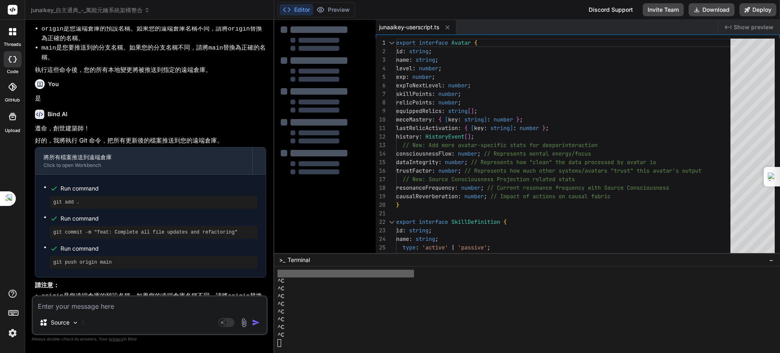
scroll to position [2127, 0]
click at [317, 100] on div at bounding box center [319, 102] width 41 height 5
click at [305, 13] on button "Editor" at bounding box center [297, 9] width 34 height 11
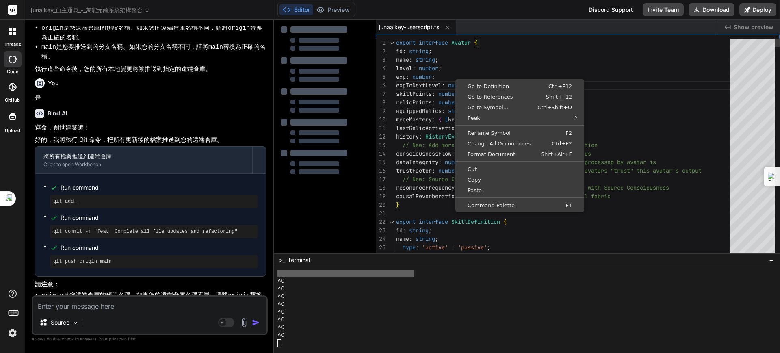
scroll to position [0, 0]
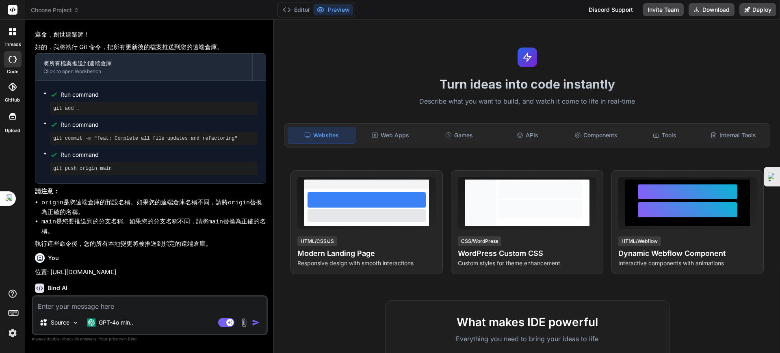
scroll to position [568, 0]
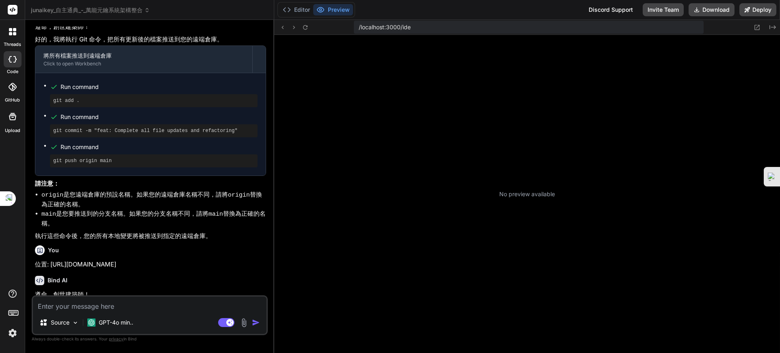
type textarea "x"
